Goal: Use online tool/utility: Utilize a website feature to perform a specific function

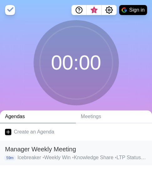
click at [54, 151] on h2 "Manager Weekly Meeting" at bounding box center [76, 149] width 142 height 9
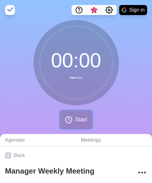
click at [75, 125] on button "Start" at bounding box center [76, 119] width 32 height 18
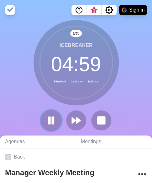
click at [50, 122] on rect at bounding box center [49, 120] width 2 height 7
click at [55, 115] on button at bounding box center [50, 120] width 21 height 21
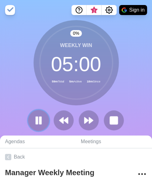
click at [41, 117] on rect at bounding box center [40, 120] width 2 height 7
click at [45, 123] on button at bounding box center [38, 120] width 21 height 21
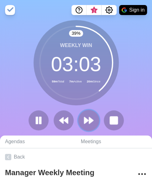
click at [88, 119] on icon at bounding box center [88, 120] width 11 height 11
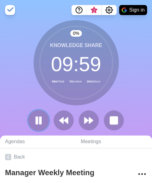
click at [37, 118] on rect at bounding box center [37, 120] width 2 height 7
click at [35, 121] on icon at bounding box center [38, 120] width 11 height 11
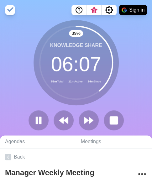
click at [140, 54] on div "39 % Knowledge Share 06 : 07 59m Total 11m Active 24m Since" at bounding box center [76, 77] width 152 height 115
click at [139, 98] on div "40 % Knowledge Share 06 : 01 59m Total 11m Active 24m Since" at bounding box center [76, 77] width 152 height 115
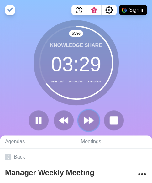
click at [93, 120] on icon at bounding box center [88, 120] width 11 height 11
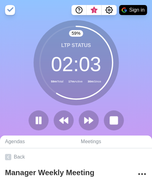
click at [144, 75] on div "59 % LTP Status 02 : 03 59m Total 17m Active 30m Since" at bounding box center [76, 77] width 152 height 115
click at [83, 122] on icon at bounding box center [88, 120] width 11 height 11
